Goal: Complete application form

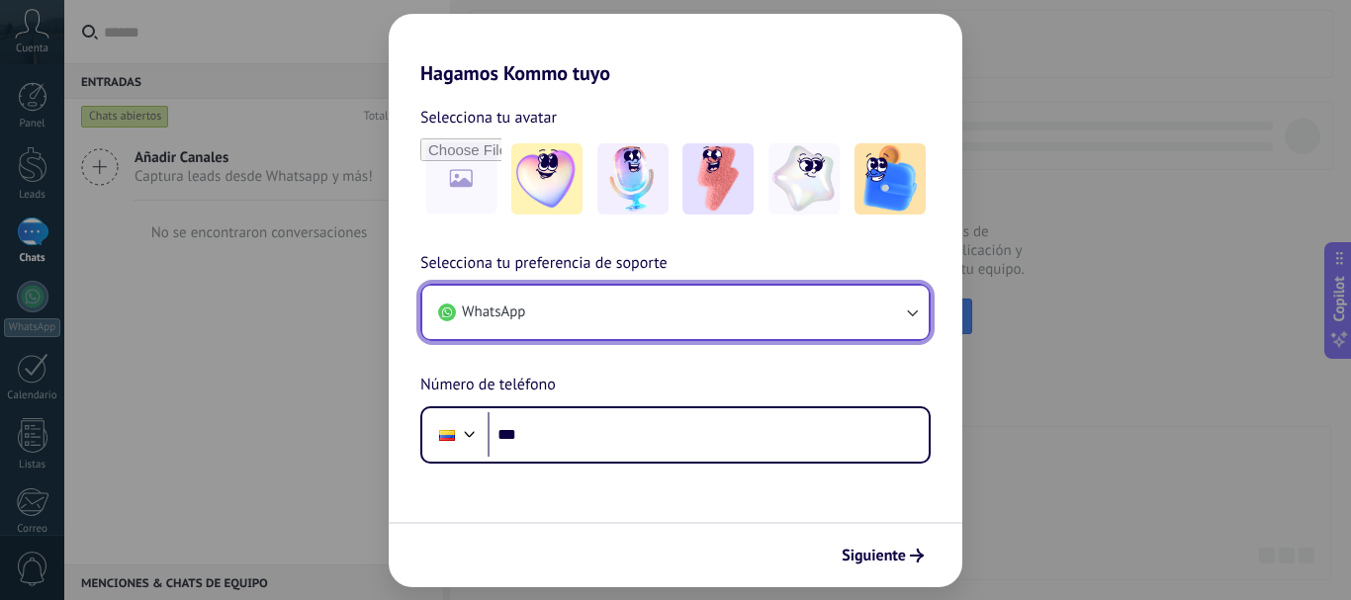
click at [875, 323] on button "WhatsApp" at bounding box center [675, 312] width 506 height 53
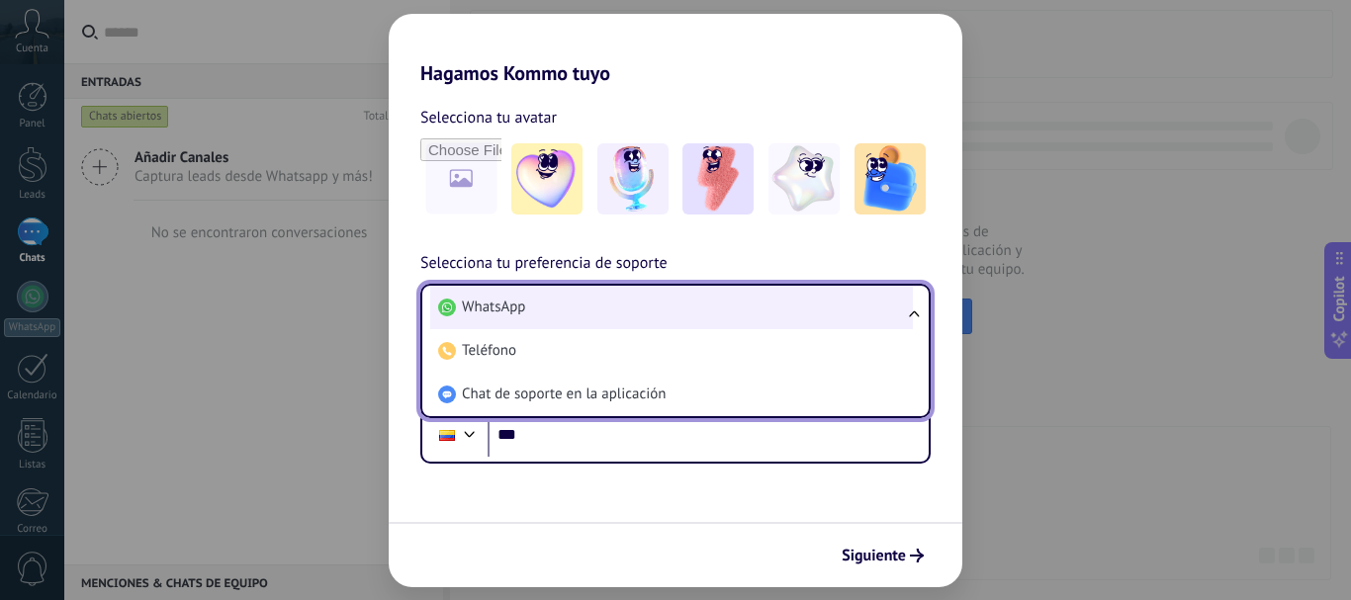
click at [753, 313] on li "WhatsApp" at bounding box center [671, 308] width 483 height 44
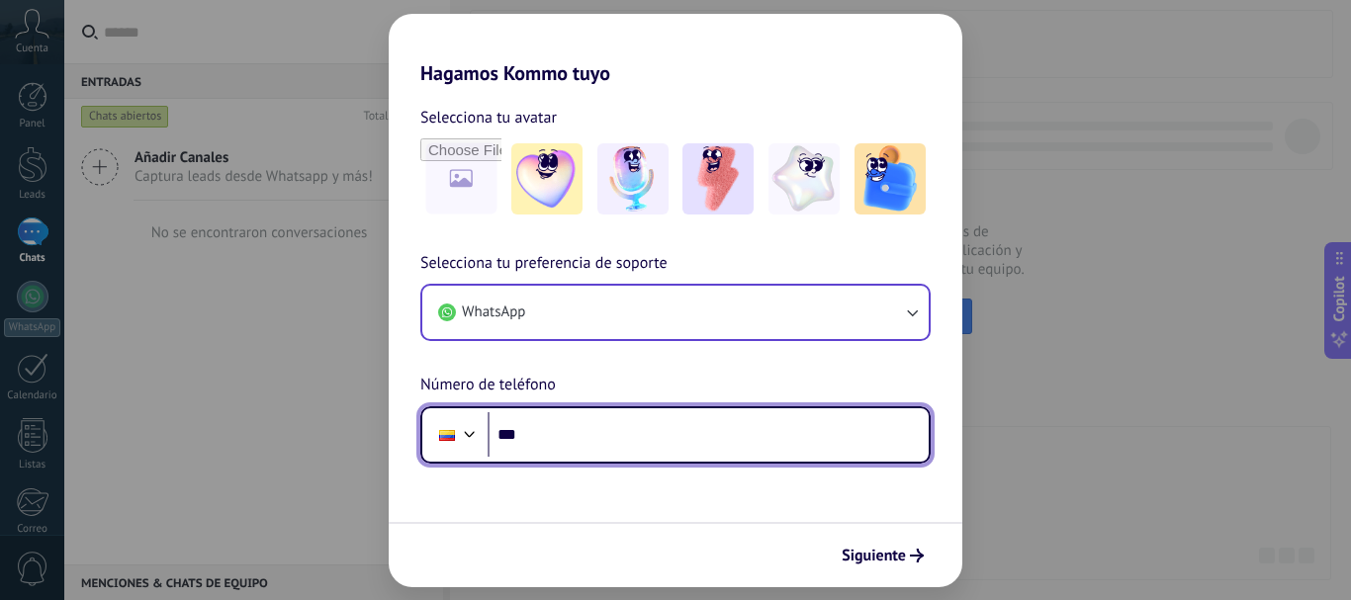
click at [586, 449] on input "***" at bounding box center [707, 434] width 441 height 45
type input "**********"
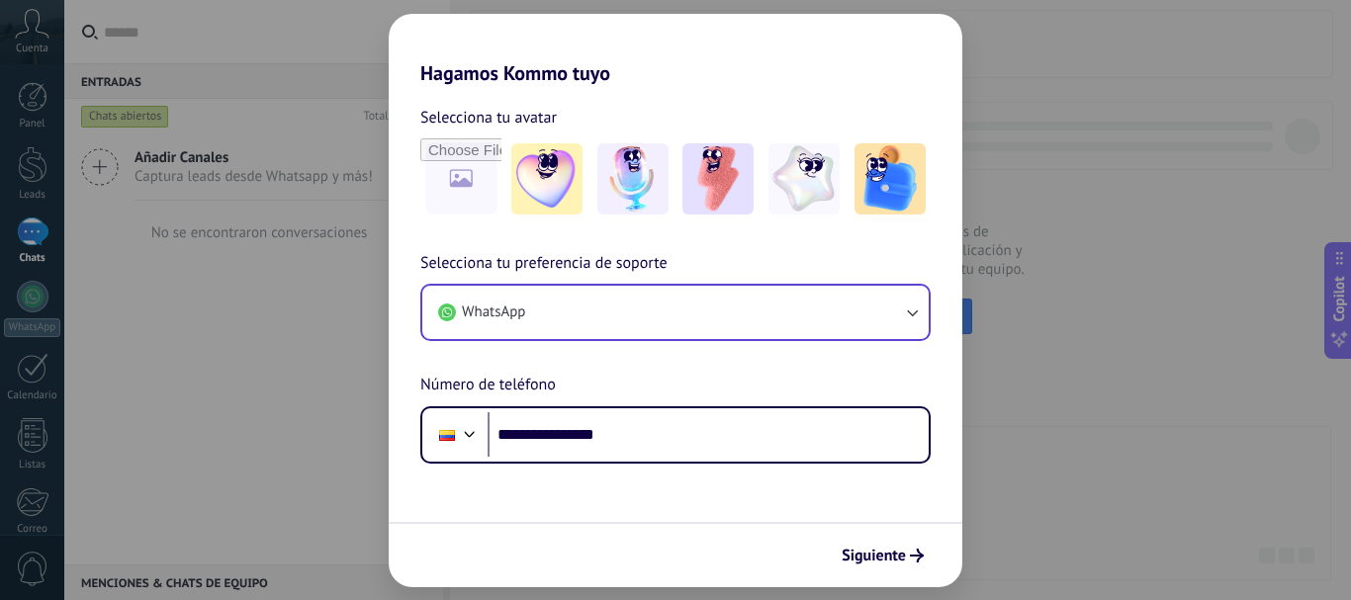
click at [876, 563] on span "Siguiente" at bounding box center [873, 556] width 64 height 14
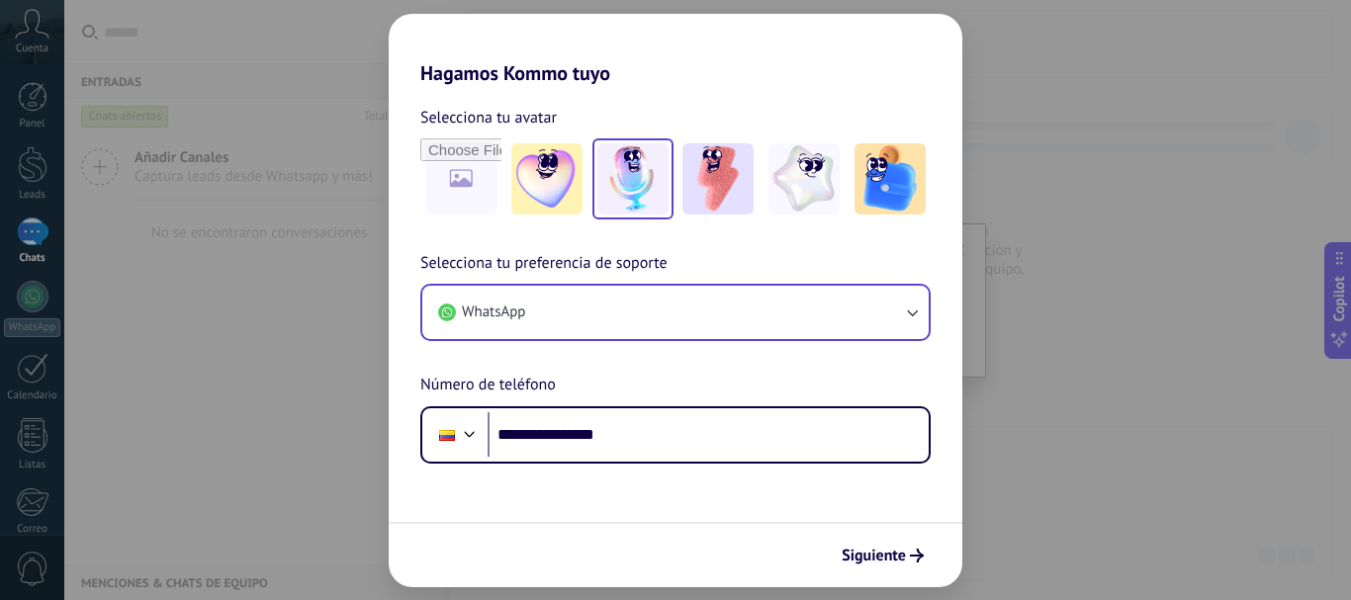
click at [639, 179] on img at bounding box center [632, 178] width 71 height 71
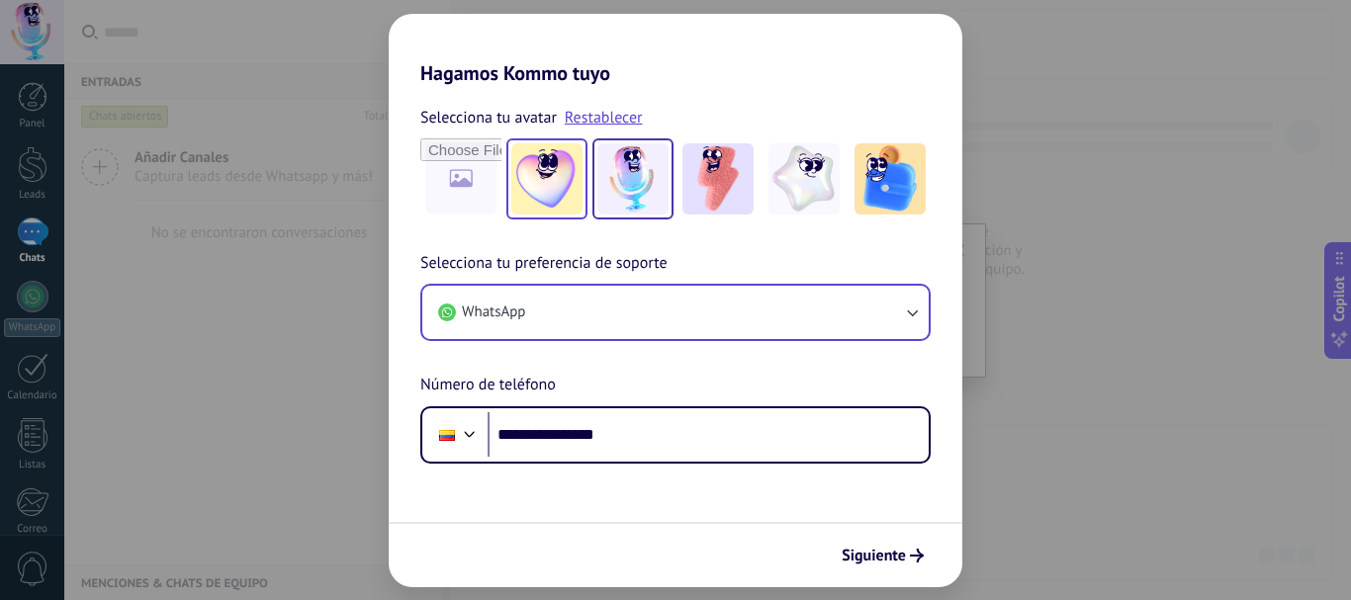
click at [533, 190] on img at bounding box center [546, 178] width 71 height 71
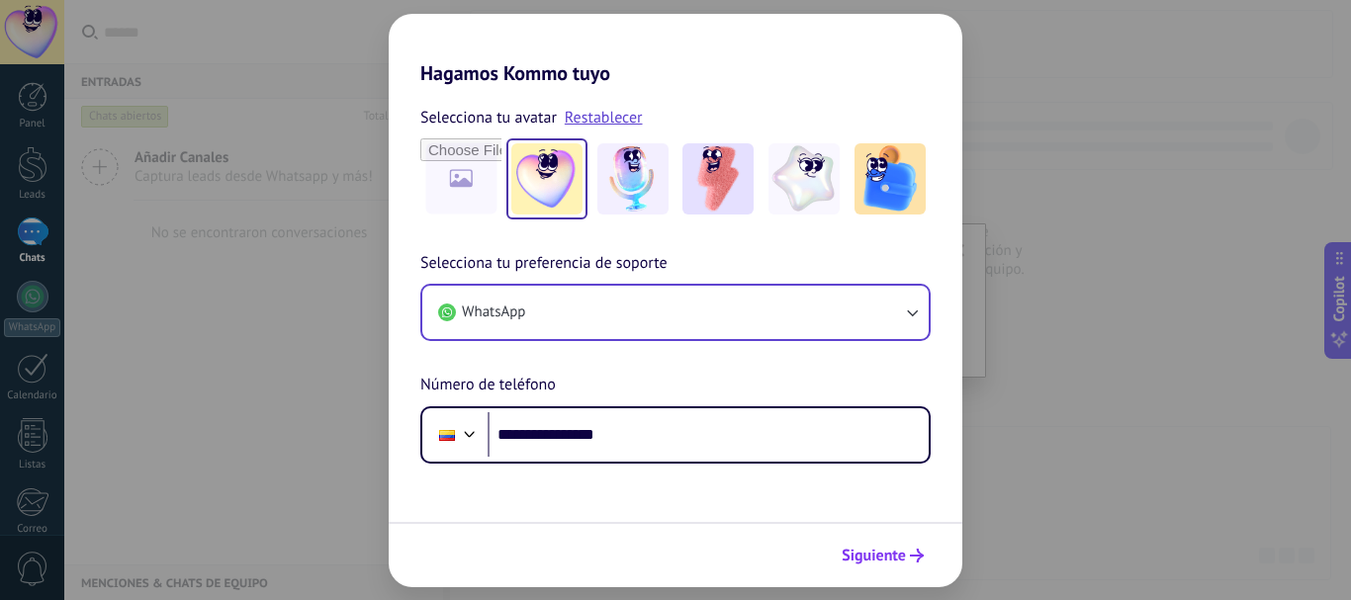
click at [891, 558] on span "Siguiente" at bounding box center [873, 556] width 64 height 14
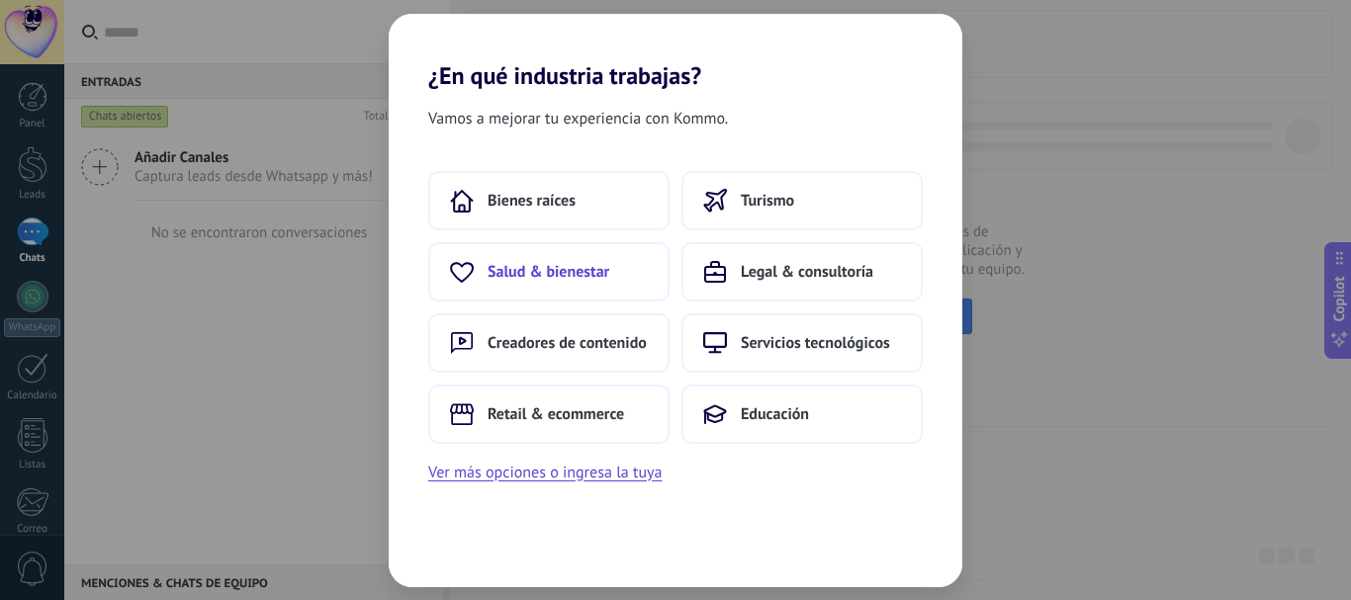
click at [542, 268] on span "Salud & bienestar" at bounding box center [548, 272] width 122 height 20
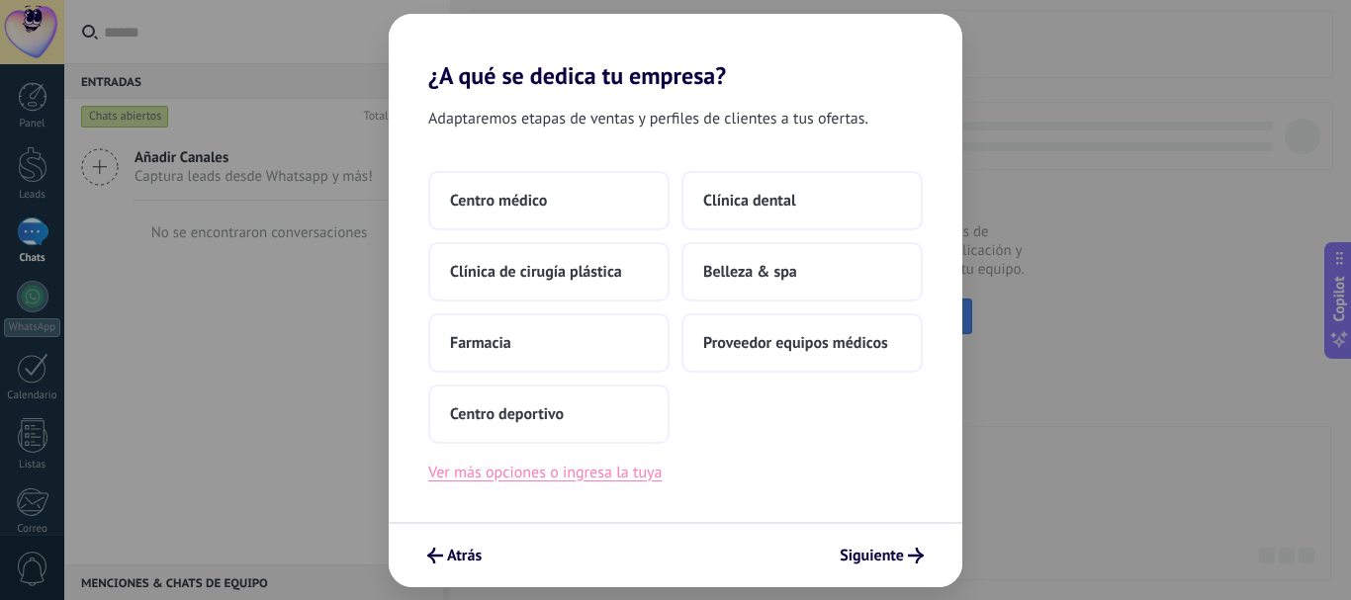
click at [490, 476] on button "Ver más opciones o ingresa la tuya" at bounding box center [544, 473] width 233 height 26
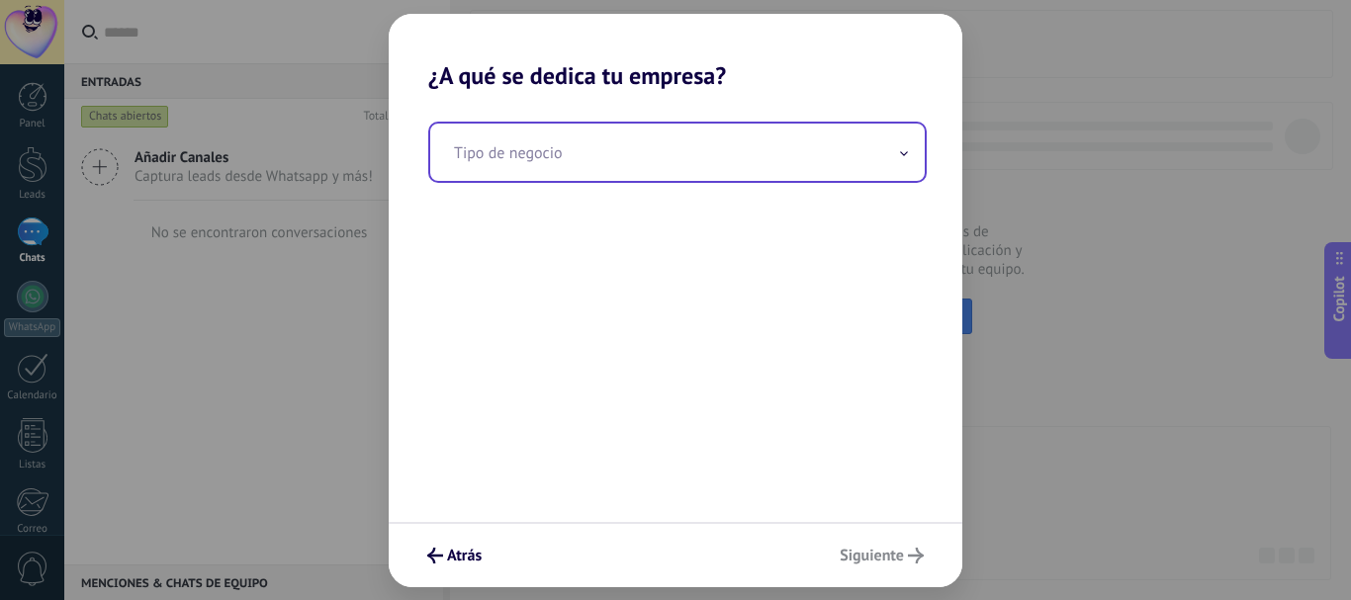
click at [594, 173] on input "text" at bounding box center [677, 152] width 494 height 57
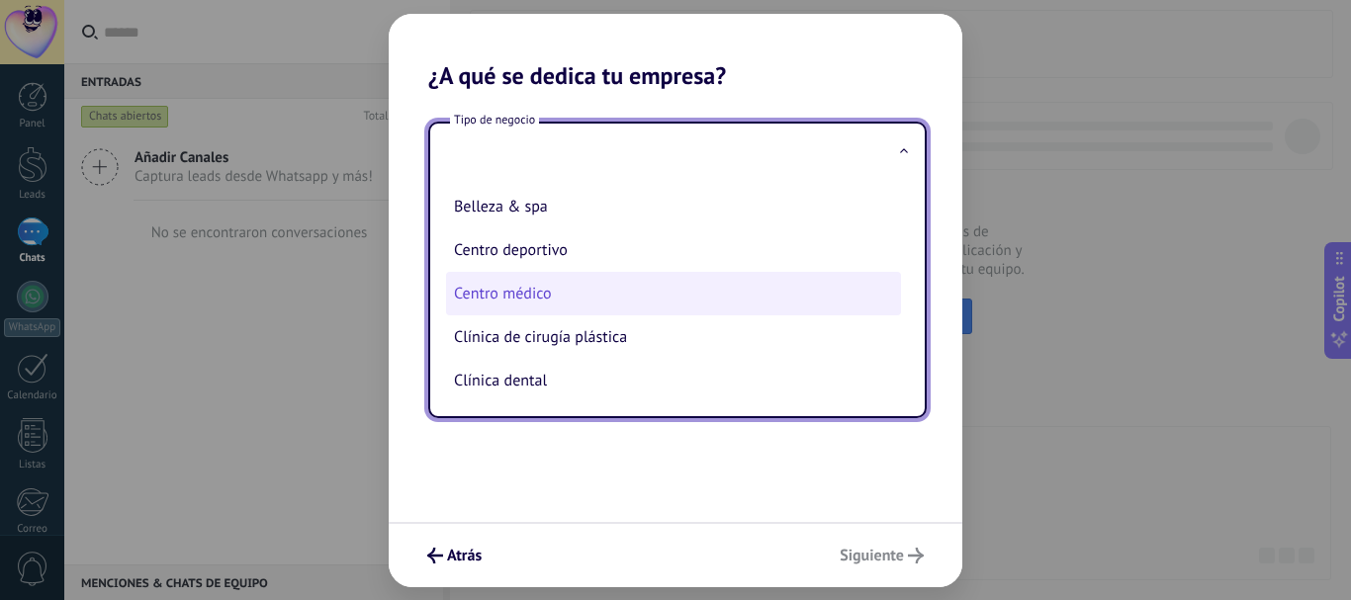
click at [528, 293] on li "Centro médico" at bounding box center [673, 294] width 455 height 44
type input "**********"
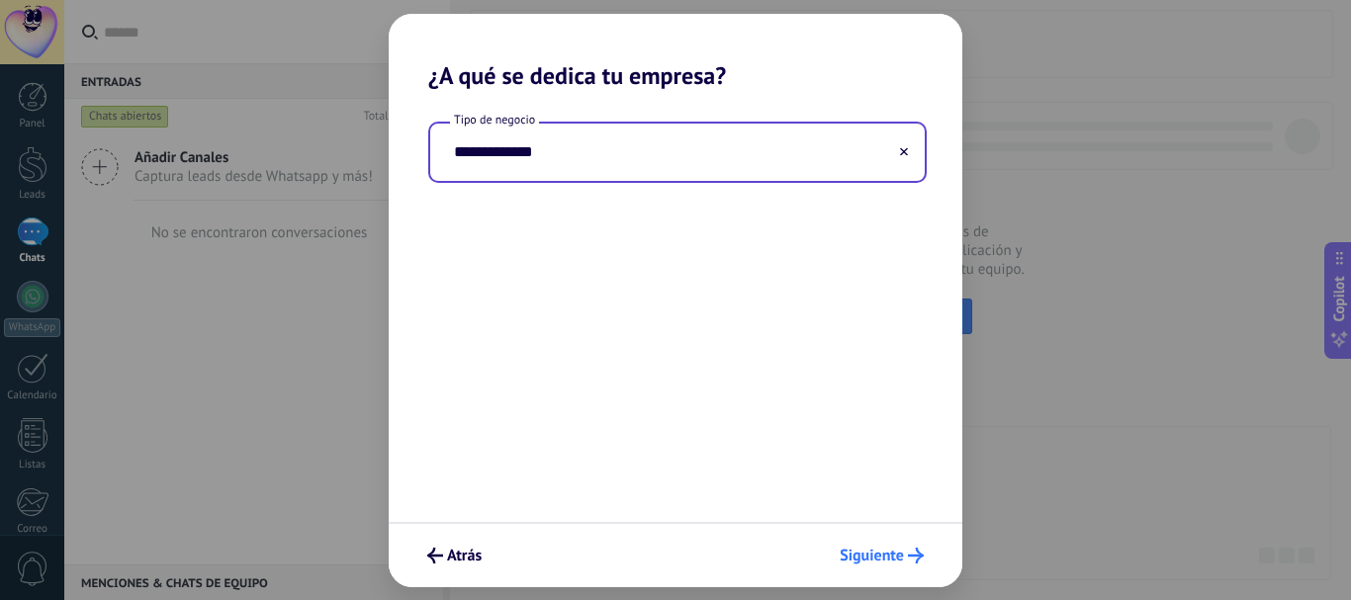
click at [887, 556] on span "Siguiente" at bounding box center [871, 556] width 64 height 14
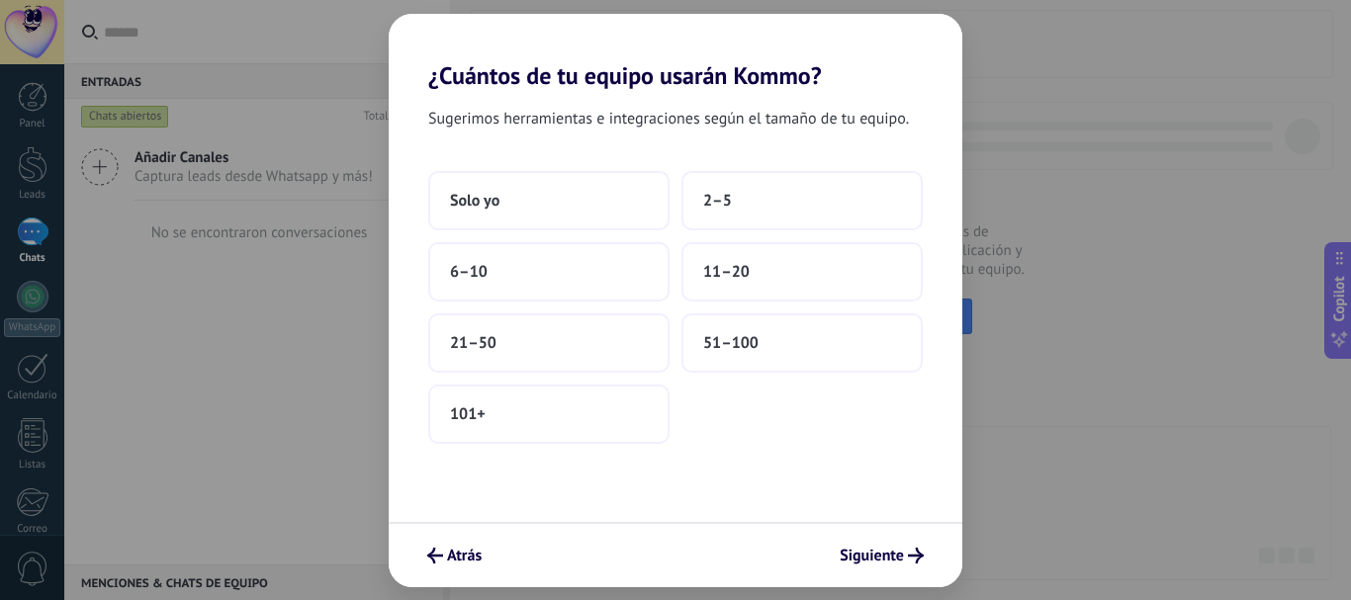
click at [1102, 452] on div "¿Cuántos de tu equipo usarán Kommo? Sugerimos herramientas e integraciones segú…" at bounding box center [675, 300] width 1351 height 600
click at [459, 563] on span "Atrás" at bounding box center [464, 556] width 35 height 14
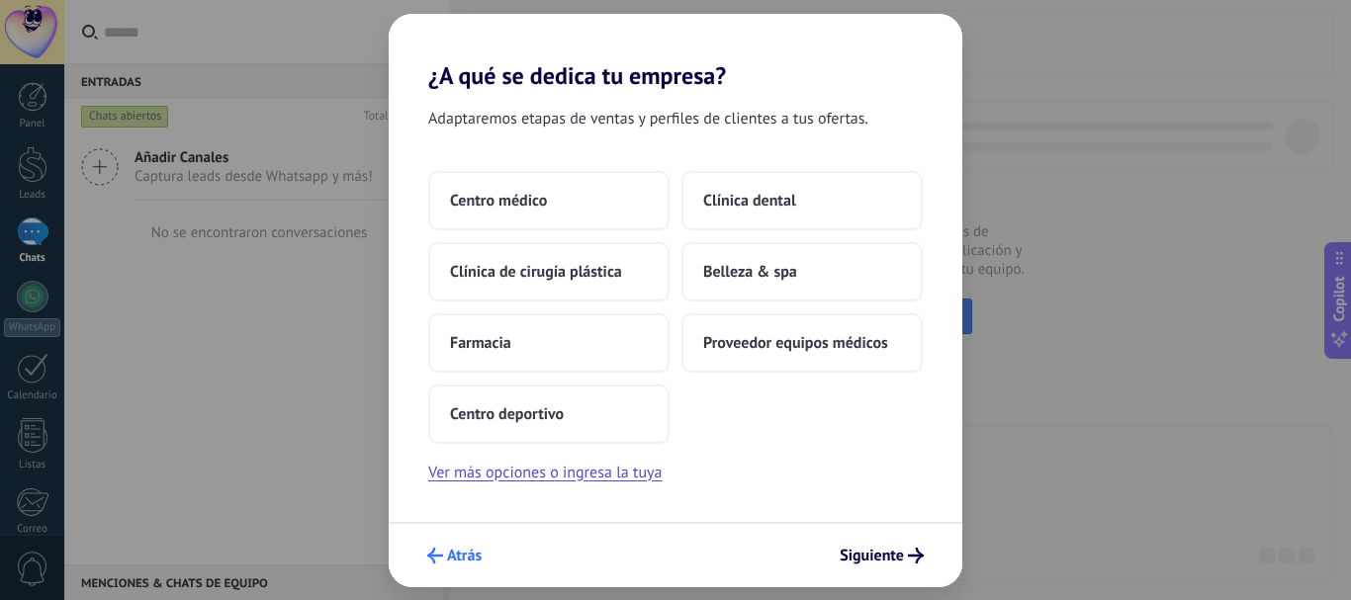
click at [457, 559] on span "Atrás" at bounding box center [464, 556] width 35 height 14
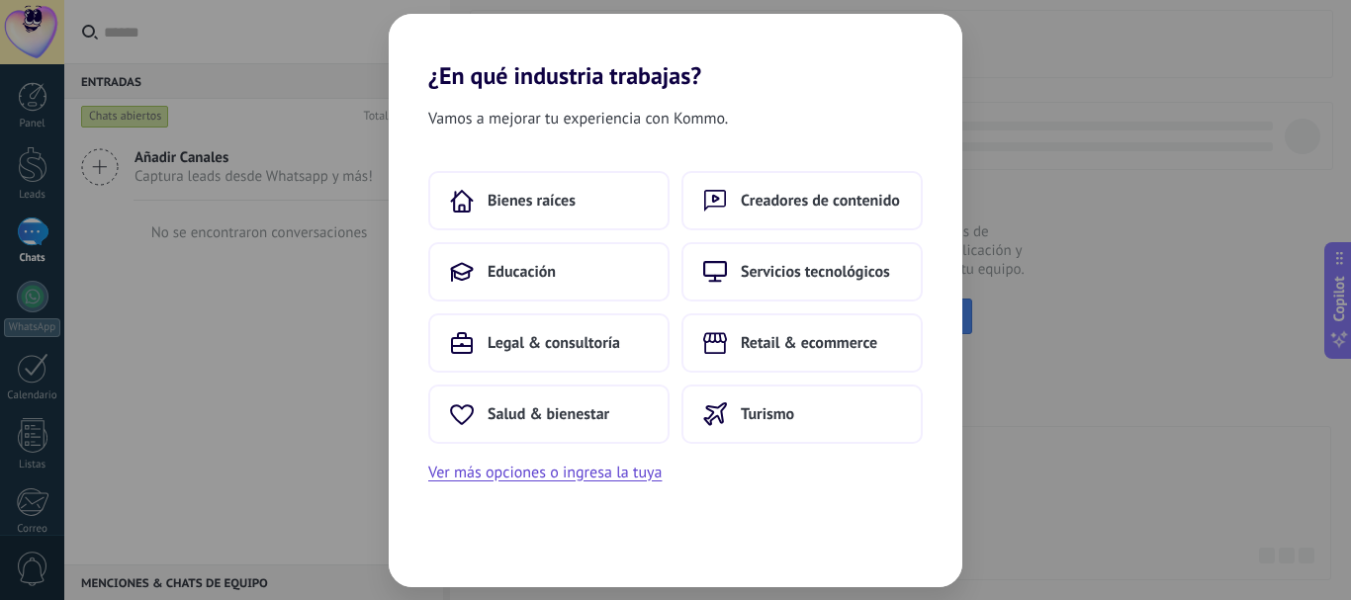
click at [457, 559] on div "Vamos a mejorar tu experiencia con Kommo. Bienes raíces Creadores de contenido …" at bounding box center [676, 338] width 574 height 497
click at [1075, 437] on div "¿En qué industria trabajas? Vamos a mejorar tu experiencia con Kommo. Bienes ra…" at bounding box center [675, 300] width 1351 height 600
click at [530, 417] on span "Salud & bienestar" at bounding box center [548, 414] width 122 height 20
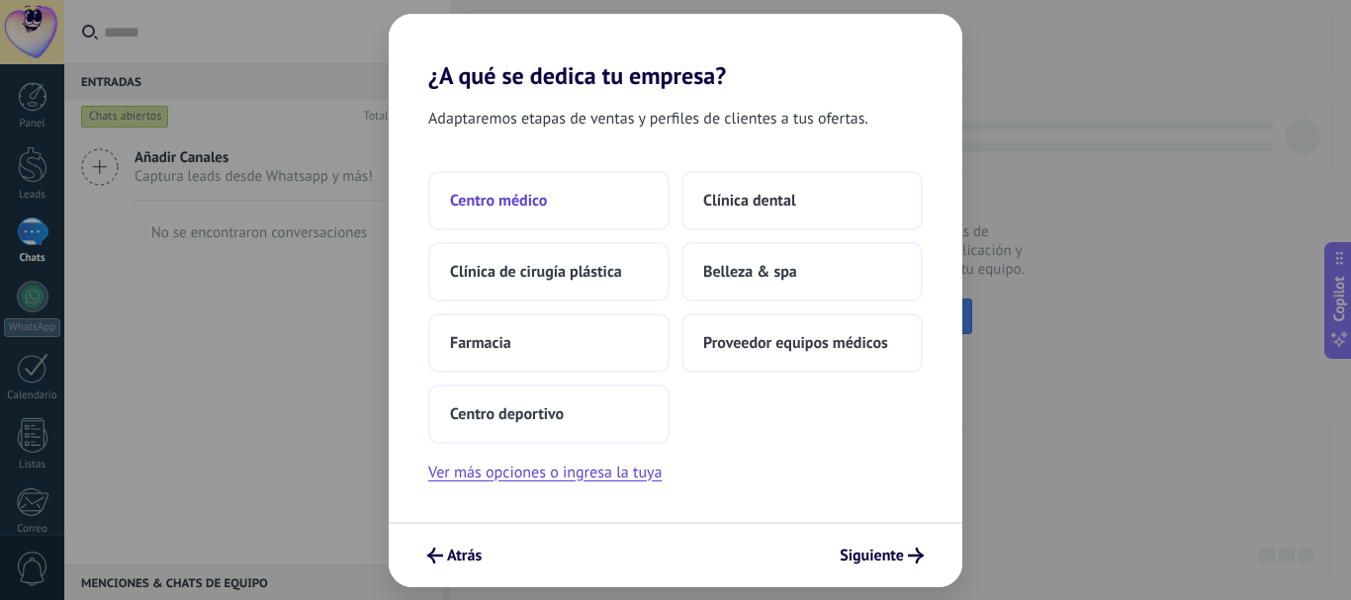
click at [541, 209] on span "Centro médico" at bounding box center [498, 201] width 97 height 20
